Goal: Information Seeking & Learning: Learn about a topic

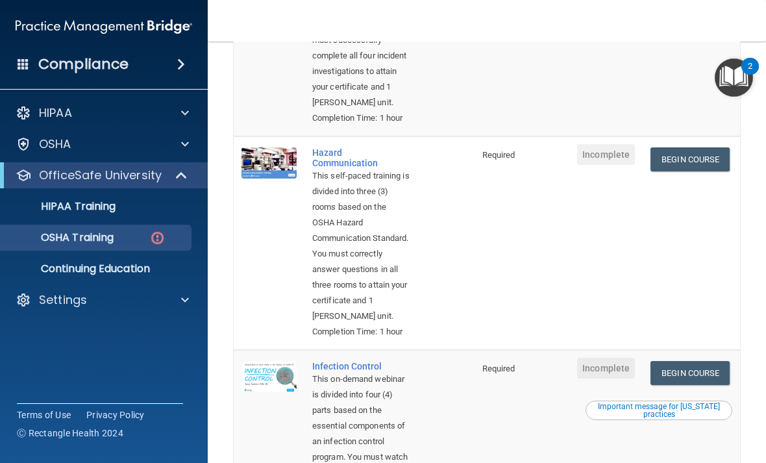
scroll to position [276, 0]
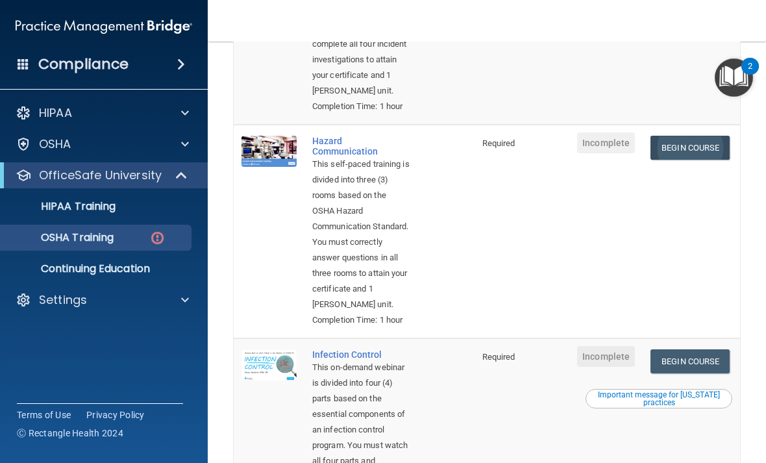
click at [714, 160] on link "Begin Course" at bounding box center [690, 148] width 79 height 24
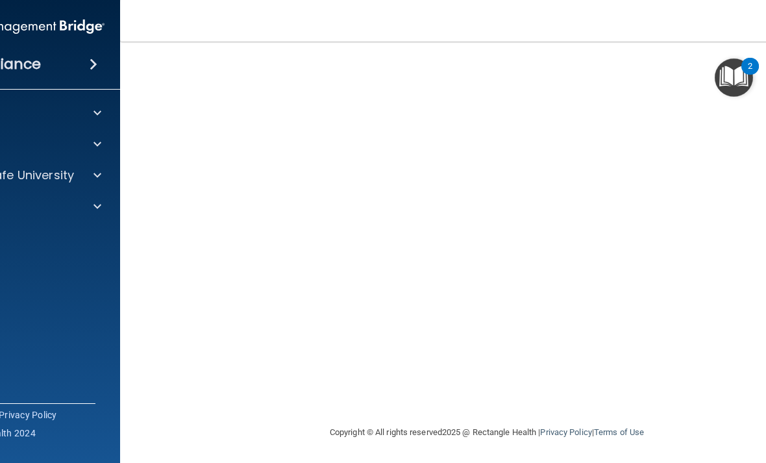
scroll to position [57, 0]
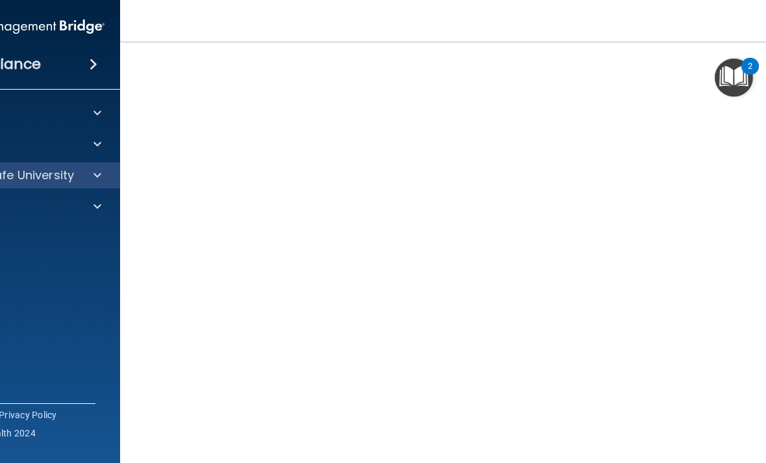
click at [34, 177] on p "OfficeSafe University" at bounding box center [12, 176] width 123 height 16
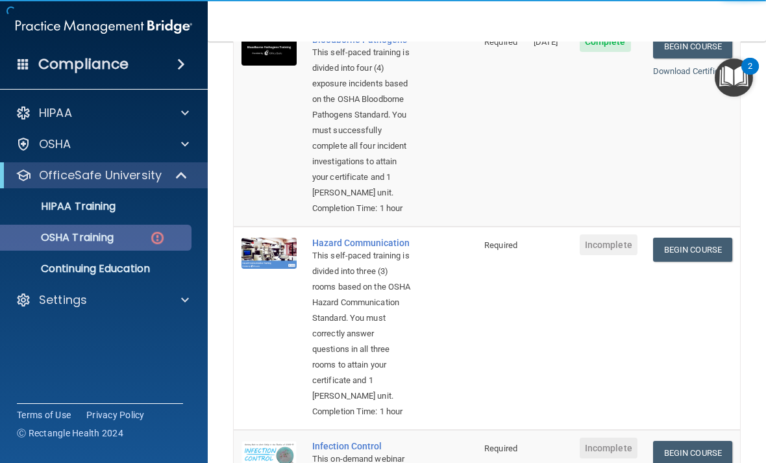
scroll to position [175, 0]
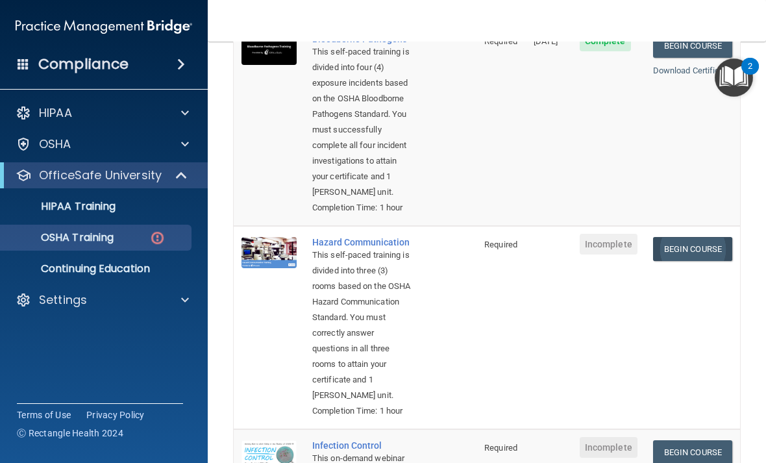
click at [692, 261] on link "Begin Course" at bounding box center [692, 249] width 79 height 24
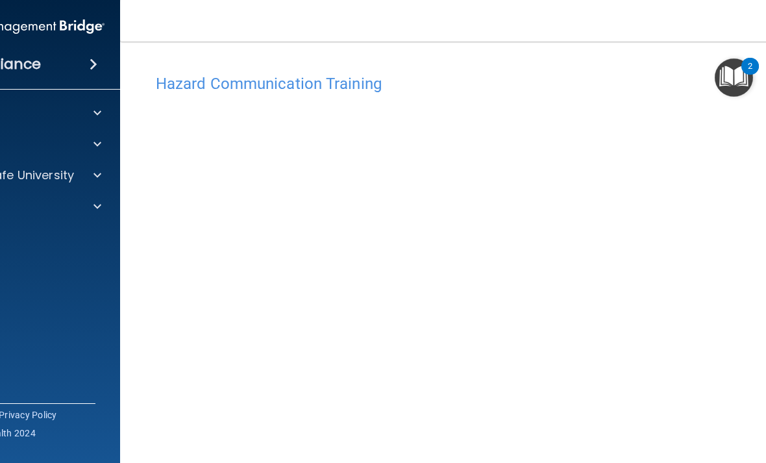
click at [221, 90] on h4 "Hazard Communication Training" at bounding box center [487, 83] width 663 height 17
click at [53, 177] on p "OfficeSafe University" at bounding box center [12, 176] width 123 height 16
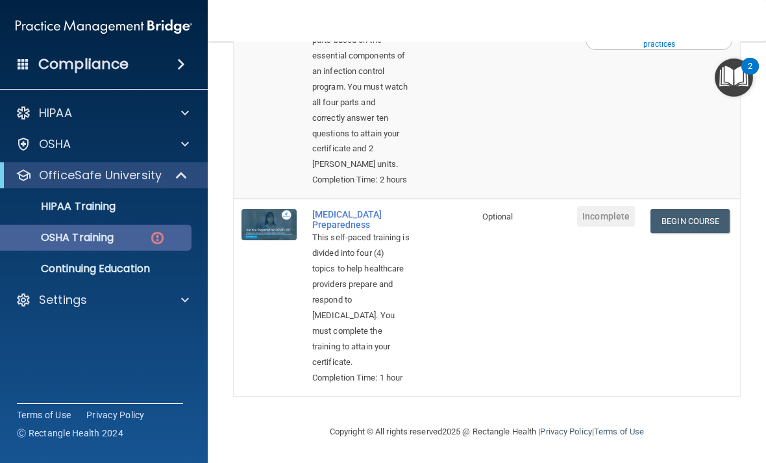
scroll to position [770, 0]
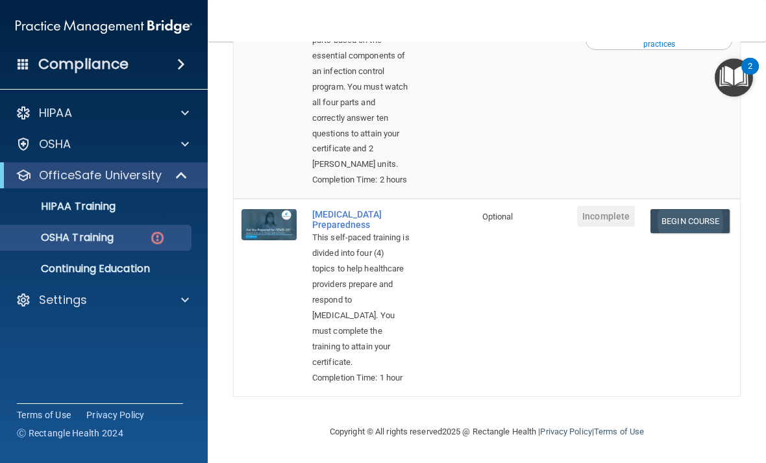
click at [705, 214] on link "Begin Course" at bounding box center [690, 221] width 79 height 24
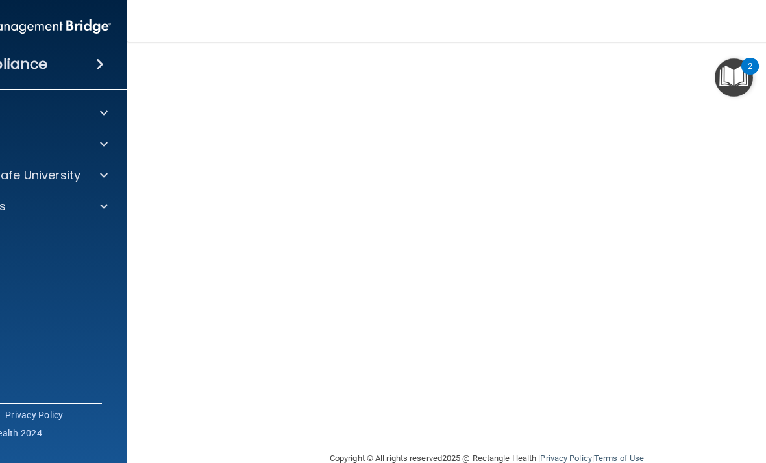
scroll to position [92, 0]
